Goal: Task Accomplishment & Management: Use online tool/utility

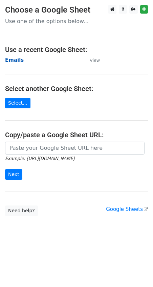
click at [12, 61] on strong "Emails" at bounding box center [14, 60] width 19 height 6
click at [15, 59] on strong "Emails" at bounding box center [14, 60] width 19 height 6
